Goal: Transaction & Acquisition: Purchase product/service

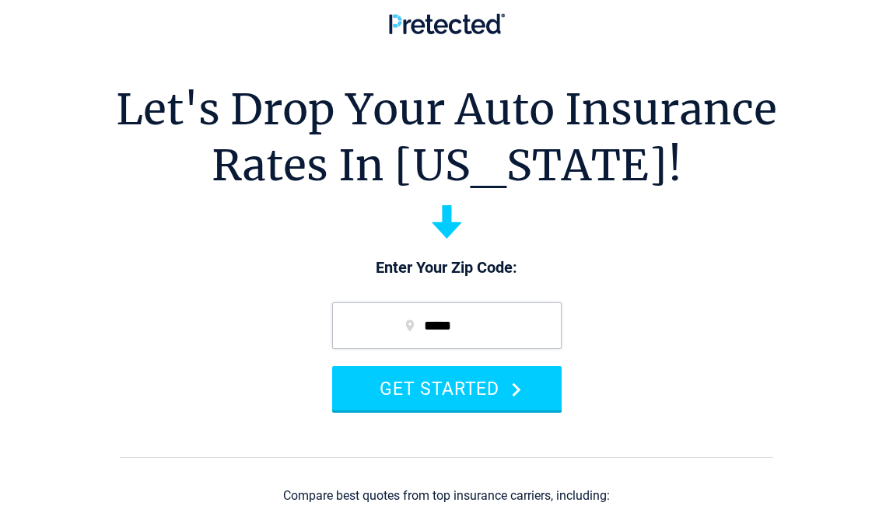
click at [449, 415] on form "***** GET STARTED" at bounding box center [447, 356] width 261 height 139
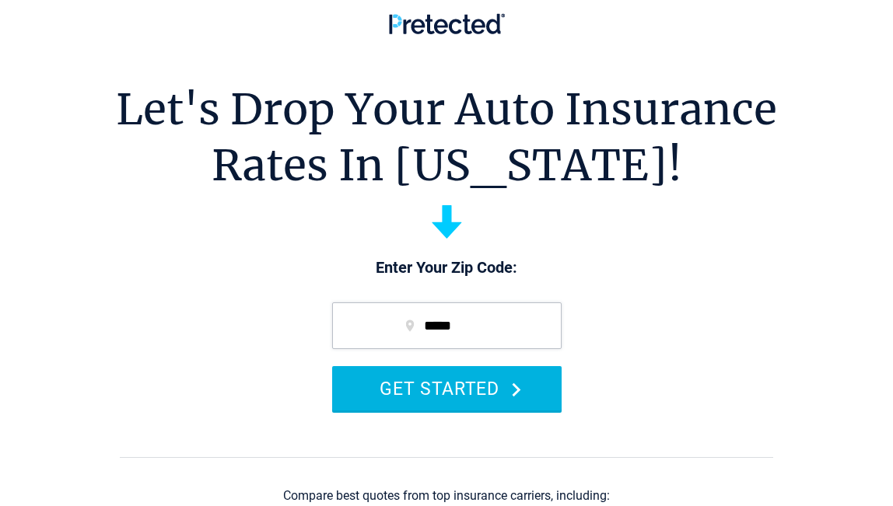
click at [436, 384] on button "GET STARTED" at bounding box center [447, 388] width 230 height 44
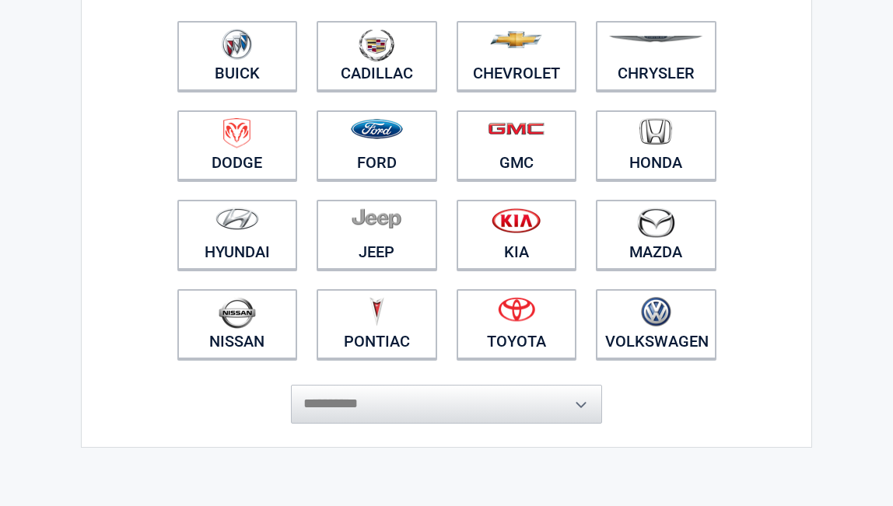
scroll to position [205, 0]
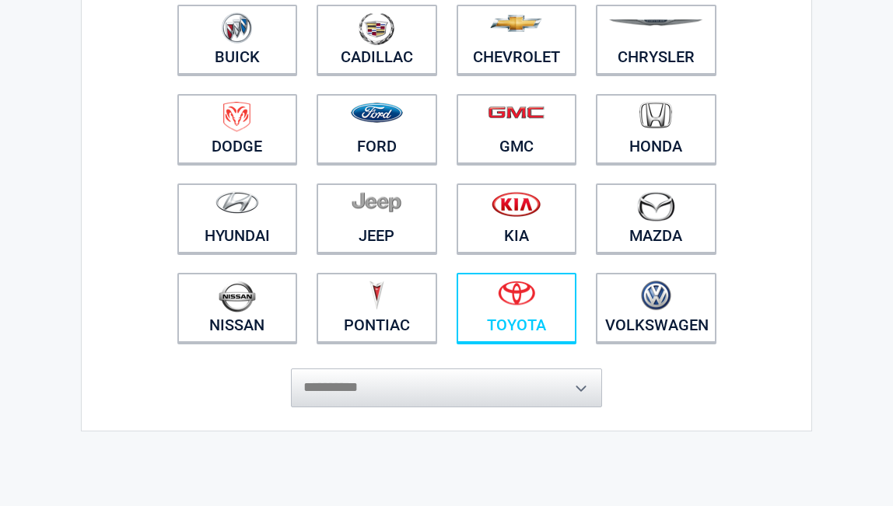
click at [511, 316] on link "Toyota" at bounding box center [517, 308] width 121 height 70
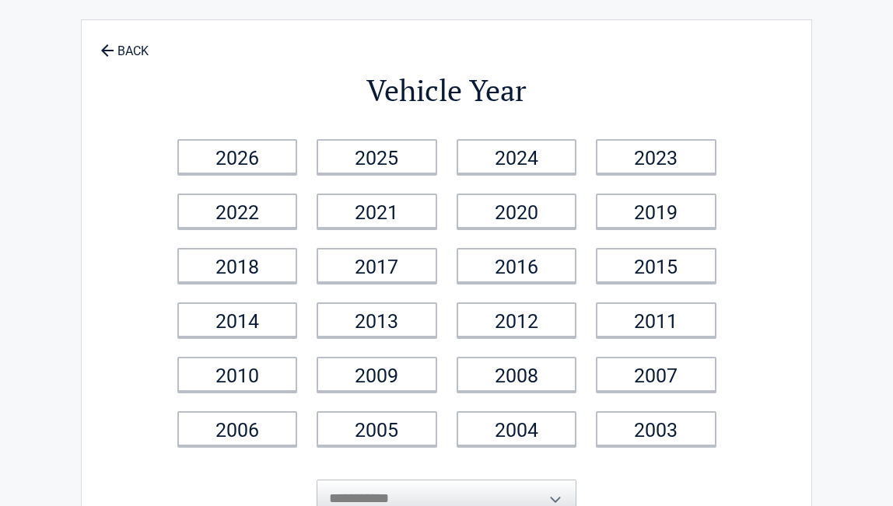
scroll to position [0, 0]
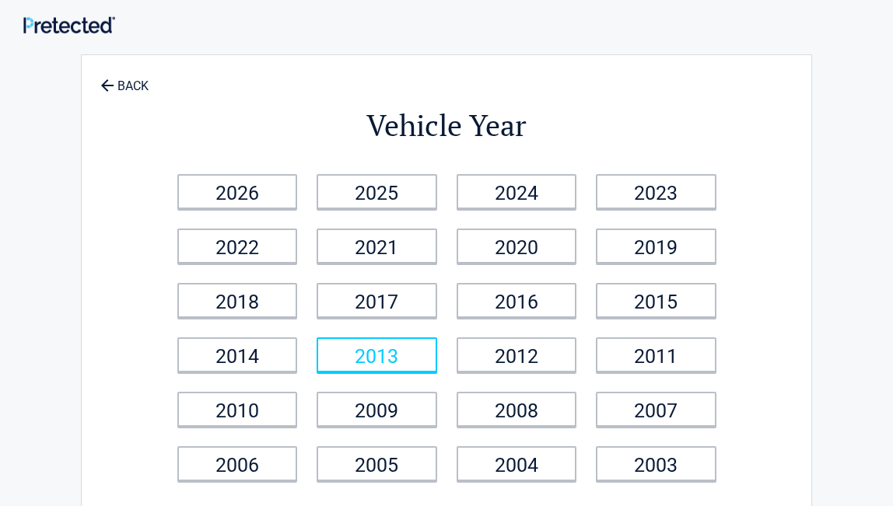
click at [413, 344] on link "2013" at bounding box center [377, 355] width 121 height 35
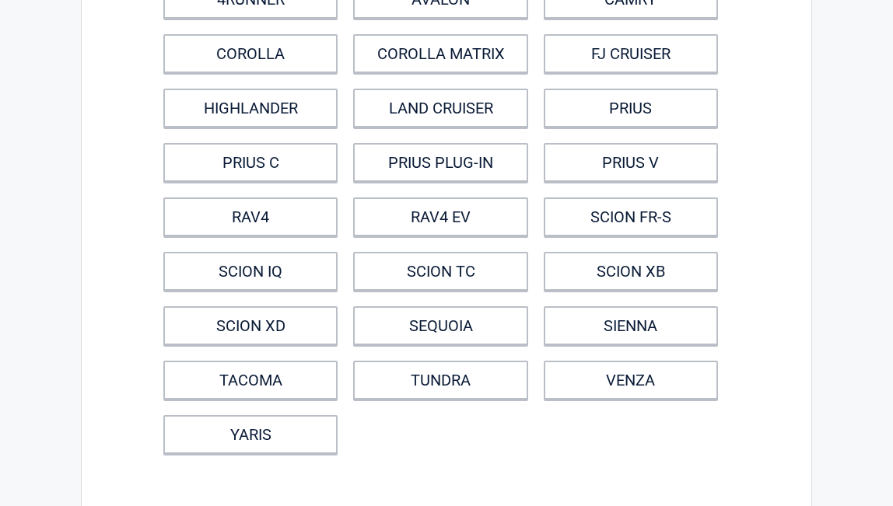
scroll to position [195, 0]
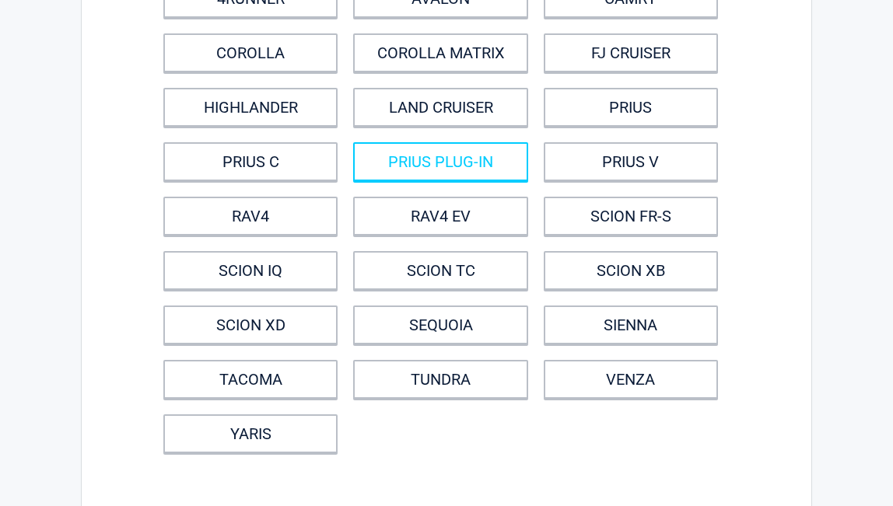
click at [401, 165] on link "PRIUS PLUG-IN" at bounding box center [440, 161] width 174 height 39
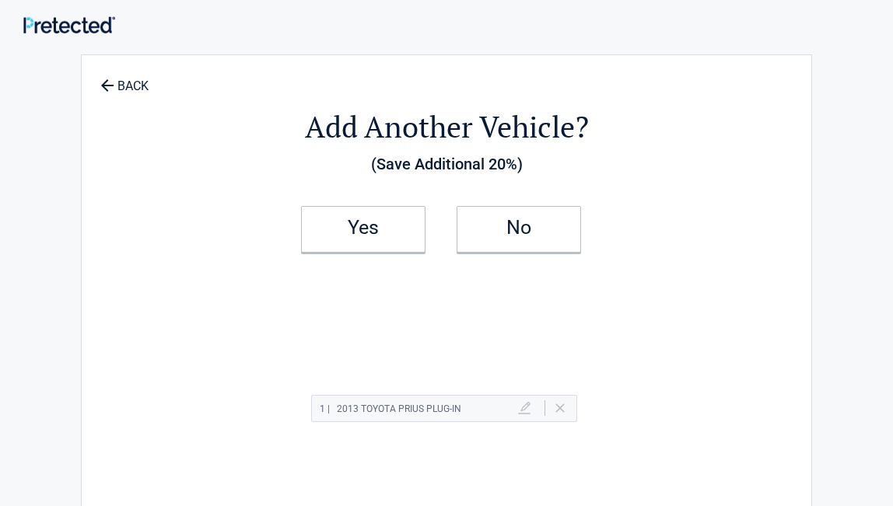
scroll to position [1, 0]
click at [525, 222] on h2 "No" at bounding box center [519, 227] width 92 height 11
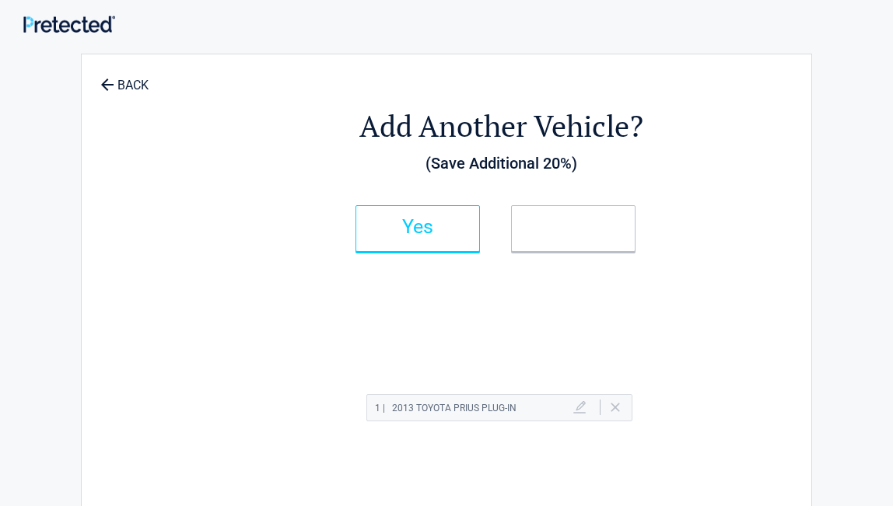
scroll to position [0, 0]
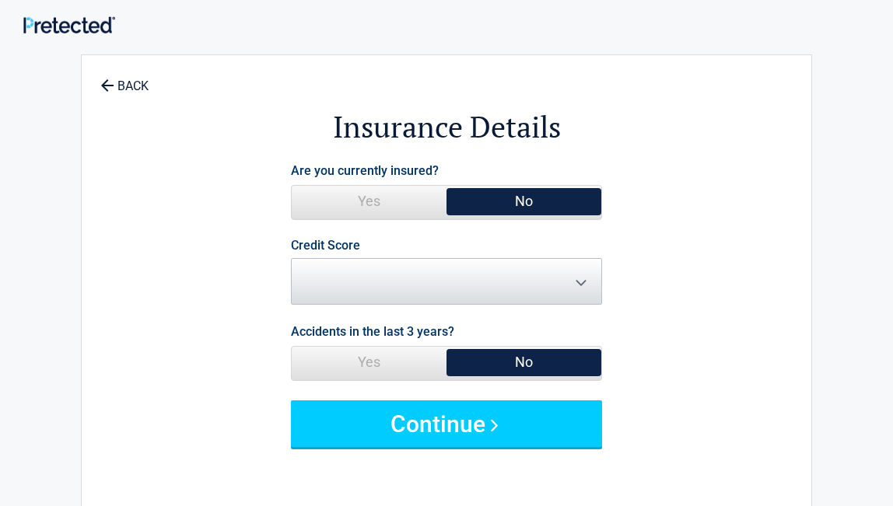
click at [395, 198] on span "Yes" at bounding box center [369, 201] width 155 height 31
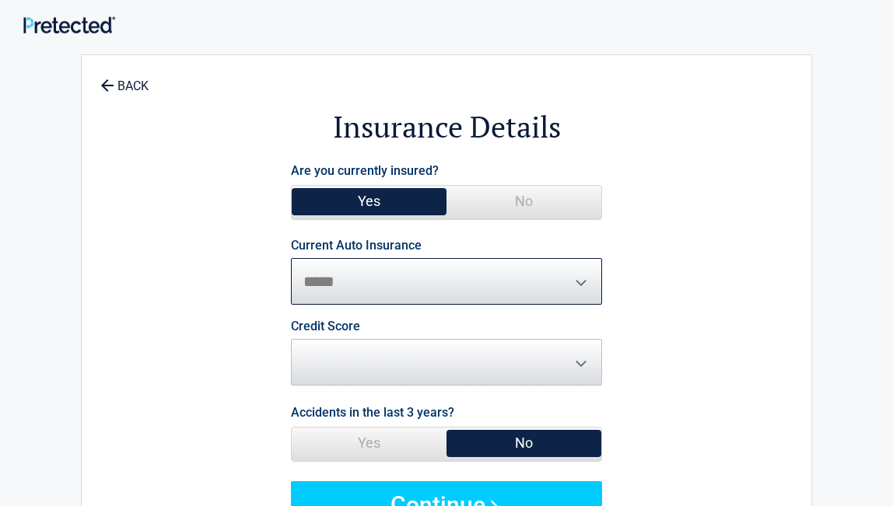
select select "***"
select select "*********"
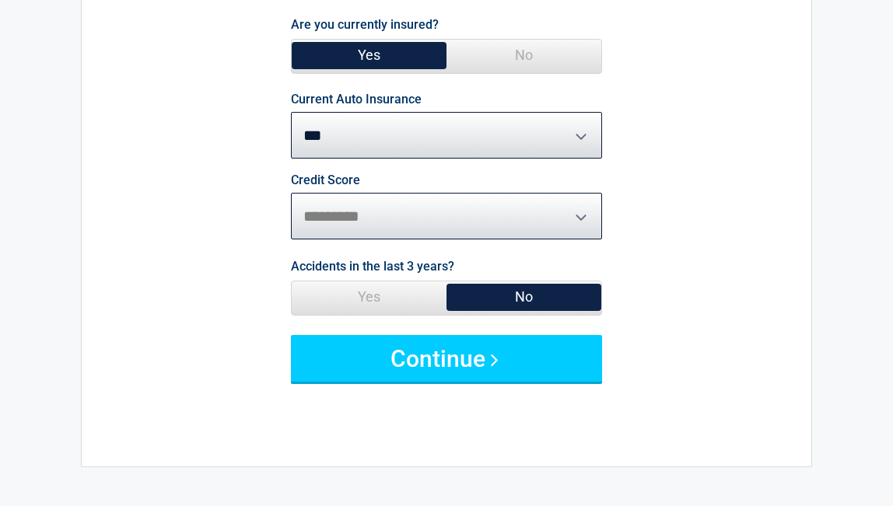
scroll to position [149, 0]
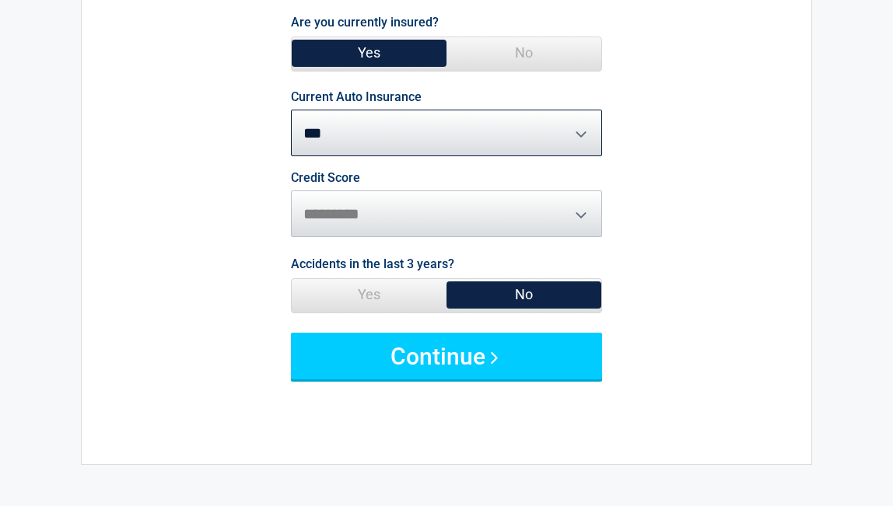
click at [500, 298] on span "No" at bounding box center [524, 294] width 155 height 31
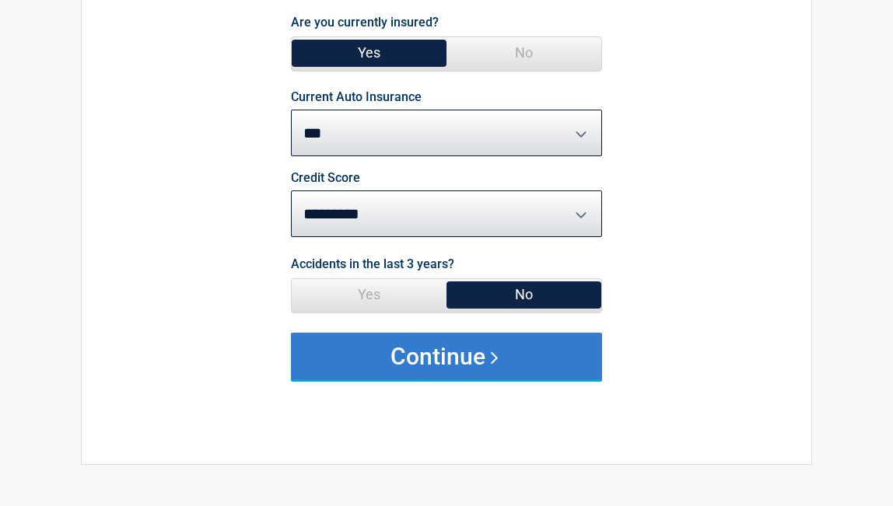
click at [442, 370] on button "Continue" at bounding box center [446, 356] width 311 height 47
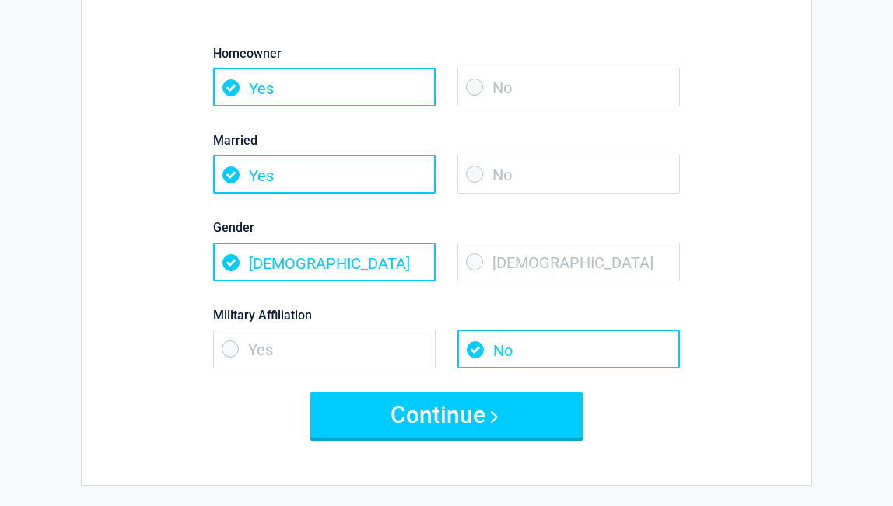
scroll to position [145, 0]
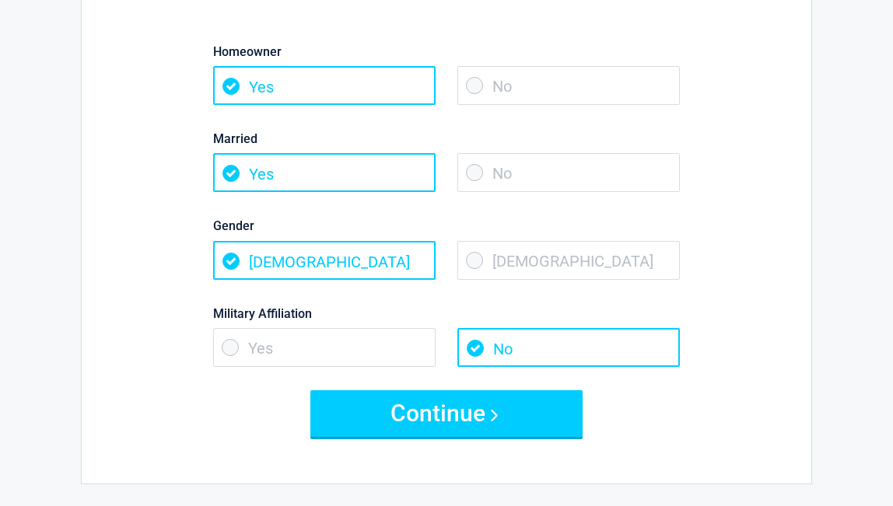
click at [483, 259] on span "Female" at bounding box center [568, 260] width 223 height 39
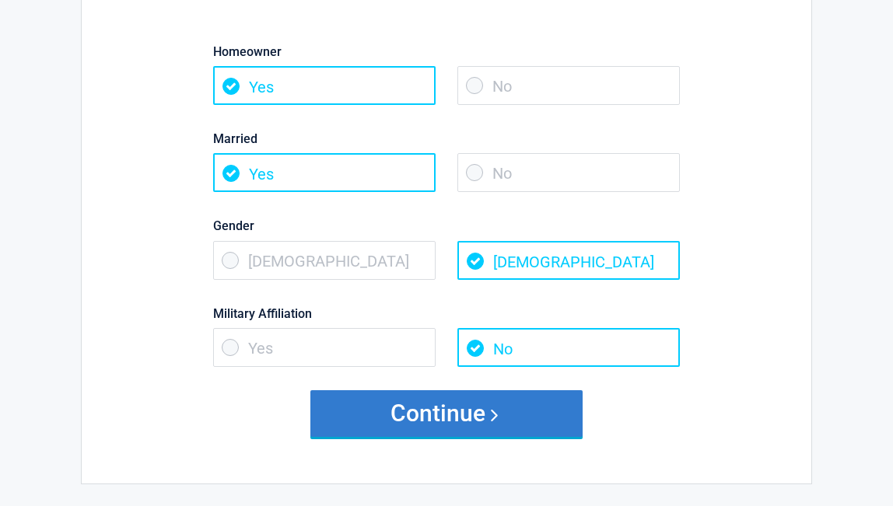
click at [486, 413] on button "Continue" at bounding box center [446, 414] width 272 height 47
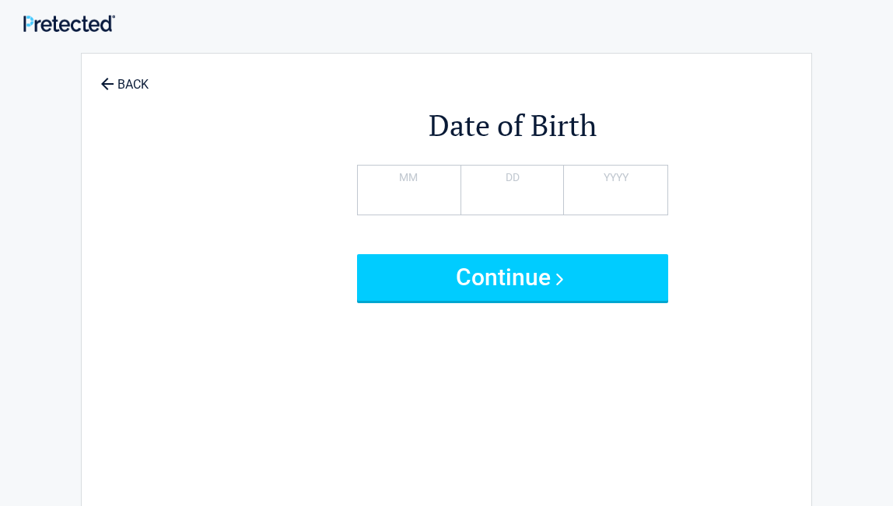
scroll to position [0, 0]
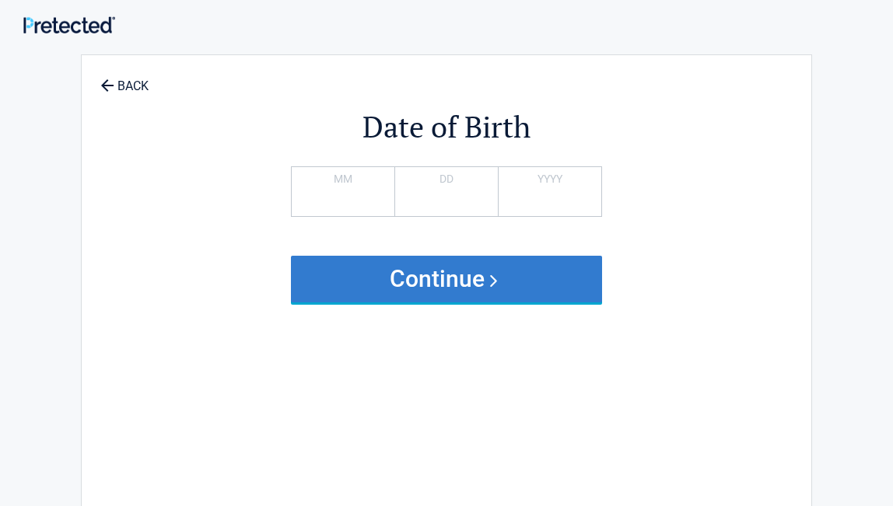
click at [466, 293] on button "Continue" at bounding box center [446, 279] width 311 height 47
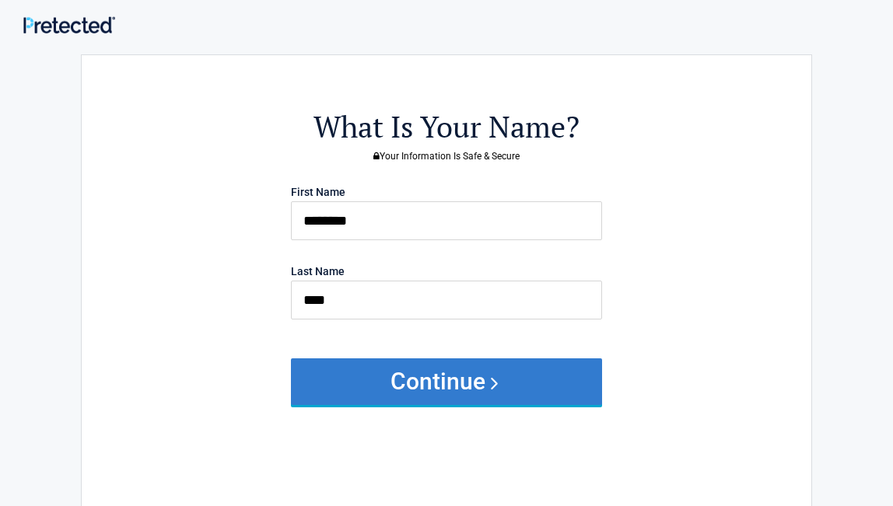
click at [470, 380] on button "Continue" at bounding box center [446, 382] width 311 height 47
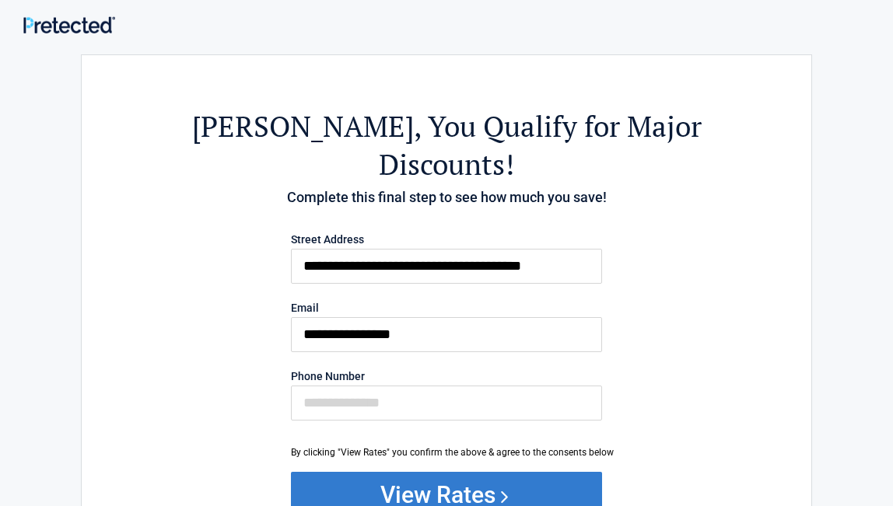
click at [473, 472] on button "View Rates" at bounding box center [446, 495] width 311 height 47
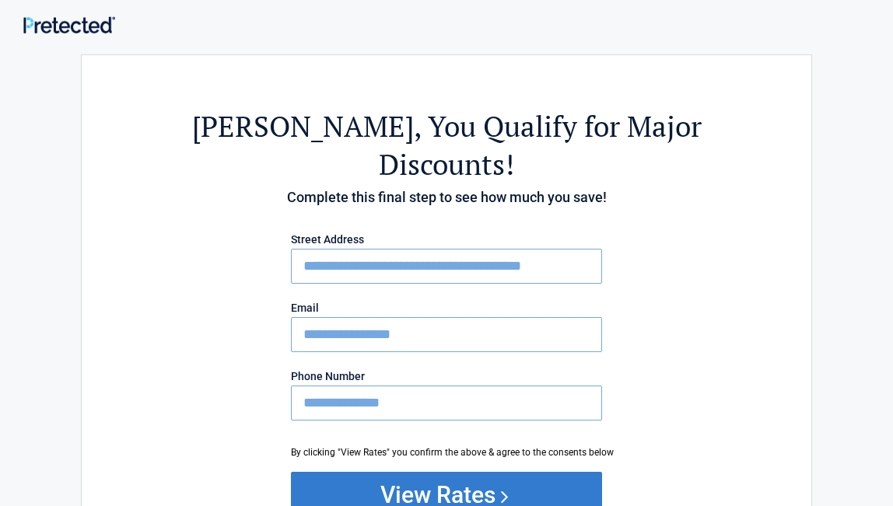
type input "**********"
click at [498, 472] on button "View Rates" at bounding box center [446, 495] width 311 height 47
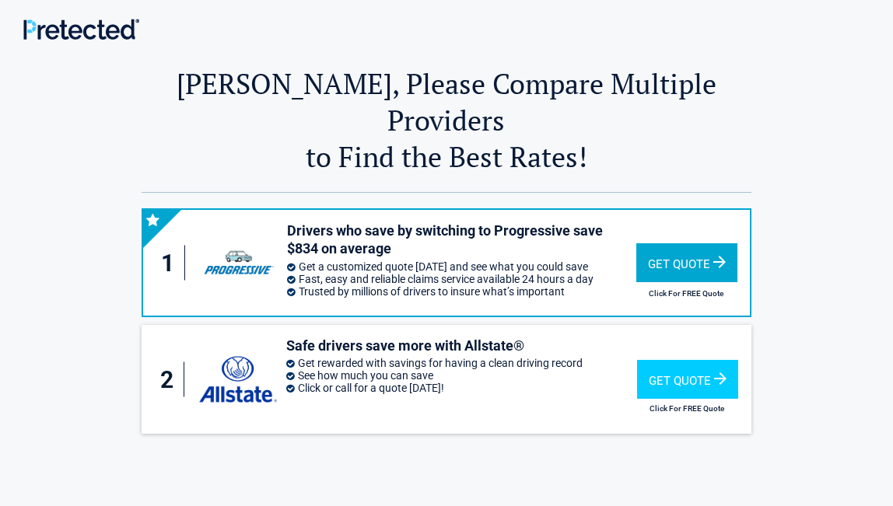
click at [675, 244] on div "Get Quote" at bounding box center [686, 263] width 101 height 39
